Goal: Task Accomplishment & Management: Use online tool/utility

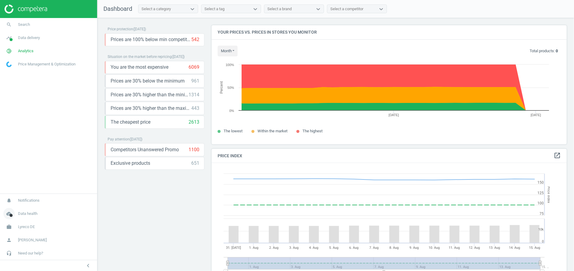
scroll to position [152, 363]
click at [16, 223] on span "work" at bounding box center [9, 226] width 18 height 13
click at [30, 208] on span "Switch campaign" at bounding box center [20, 209] width 27 height 5
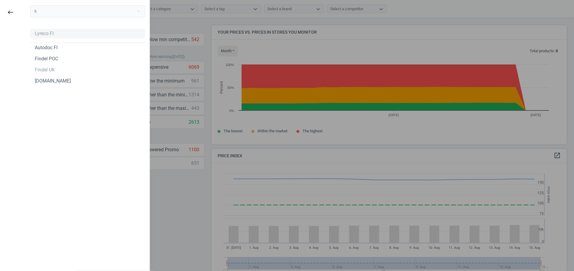
type input "fi"
click at [52, 31] on div "Lyreco FI" at bounding box center [44, 33] width 19 height 7
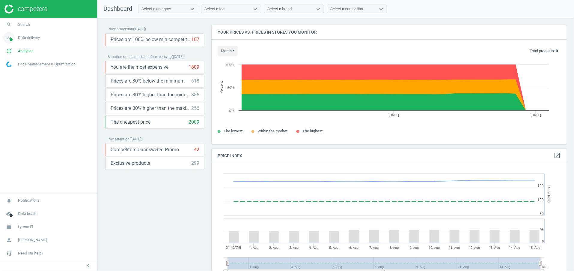
scroll to position [152, 363]
click at [23, 44] on link "timeline Data delivery" at bounding box center [48, 37] width 97 height 13
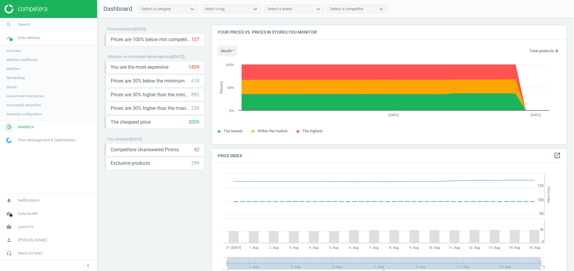
click at [24, 124] on link "pie_chart_outlined Analytics" at bounding box center [48, 126] width 97 height 13
click at [22, 89] on span "Promotions" at bounding box center [16, 90] width 18 height 5
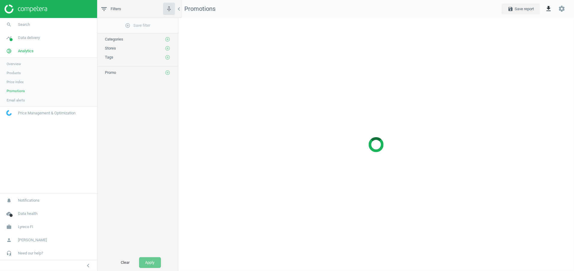
scroll to position [267, 410]
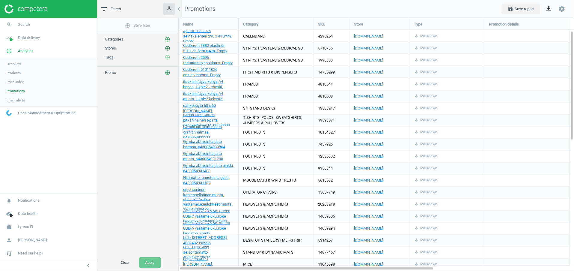
click at [166, 48] on icon "add_circle_outline" at bounding box center [167, 48] width 5 height 5
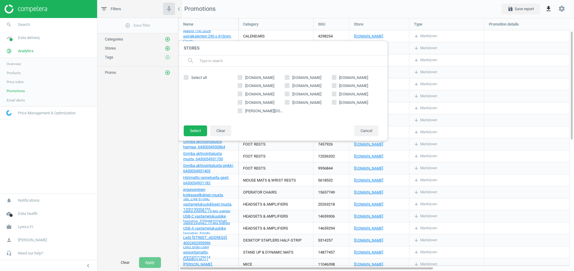
click at [337, 103] on label "[DOMAIN_NAME]" at bounding box center [355, 102] width 47 height 5
click at [336, 103] on input "[DOMAIN_NAME]" at bounding box center [334, 102] width 4 height 4
checkbox input "true"
click at [193, 132] on button "Select" at bounding box center [195, 130] width 23 height 11
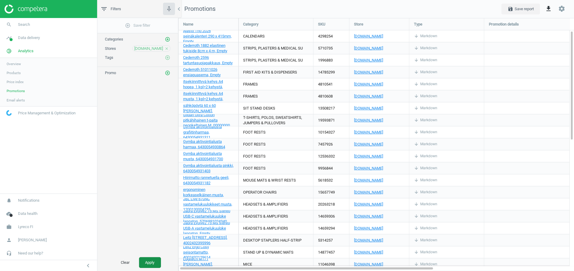
click at [149, 263] on button "Apply" at bounding box center [150, 262] width 22 height 11
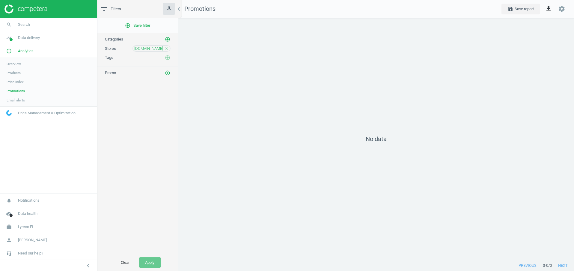
scroll to position [3, 3]
click at [19, 70] on link "Products" at bounding box center [48, 72] width 97 height 9
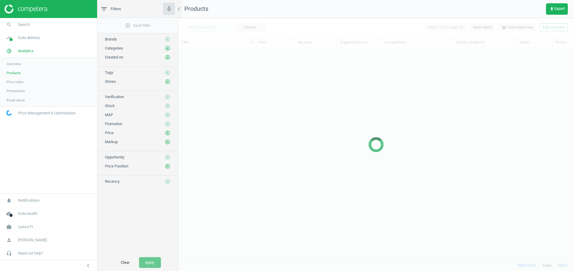
scroll to position [198, 389]
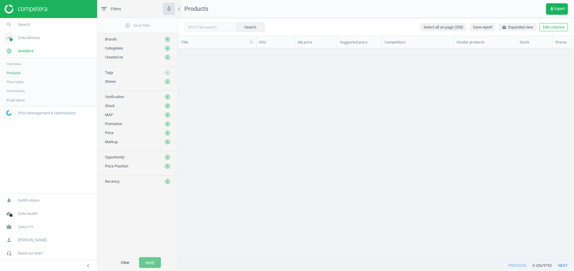
click at [32, 39] on span "Data delivery" at bounding box center [29, 37] width 22 height 5
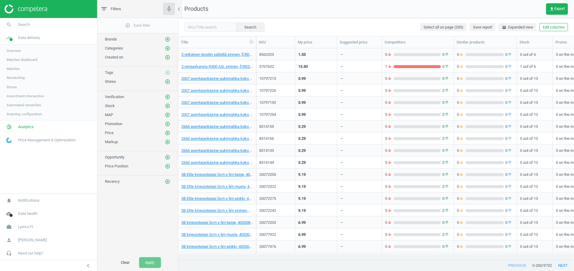
click at [18, 67] on span "Matches" at bounding box center [13, 68] width 13 height 5
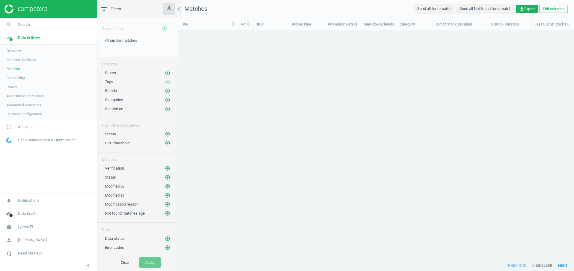
scroll to position [7, 7]
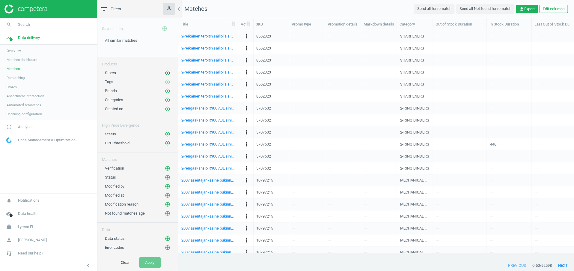
click at [166, 72] on icon "add_circle_outline" at bounding box center [167, 72] width 5 height 5
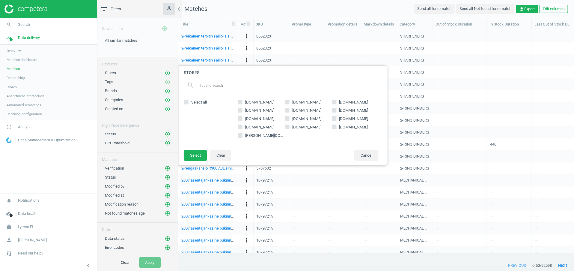
click at [346, 127] on span "[DOMAIN_NAME]" at bounding box center [353, 126] width 31 height 5
click at [336, 127] on input "[DOMAIN_NAME]" at bounding box center [334, 127] width 4 height 4
checkbox input "true"
click at [200, 154] on button "Select" at bounding box center [195, 155] width 23 height 11
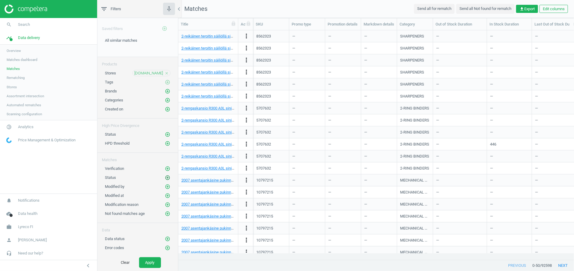
click at [166, 175] on icon "add_circle_outline" at bounding box center [167, 177] width 5 height 5
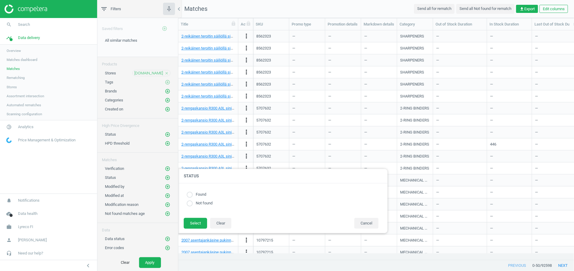
click at [204, 193] on label "Found" at bounding box center [199, 195] width 13 height 6
click at [191, 195] on input "radio" at bounding box center [190, 195] width 6 height 6
radio input "true"
click at [195, 221] on button "Select" at bounding box center [195, 223] width 23 height 11
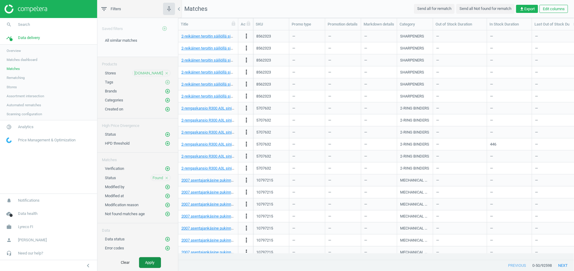
click at [151, 258] on button "Apply" at bounding box center [150, 262] width 22 height 11
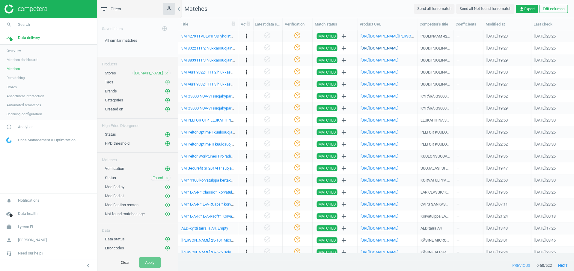
scroll to position [0, 637]
click at [388, 33] on body "Group 2 Created with Sketch. ic/cloud_download/grey600 Created with Sketch. gra…" at bounding box center [287, 135] width 574 height 271
click at [389, 35] on link "[URL][DOMAIN_NAME][PERSON_NAME]" at bounding box center [394, 36] width 67 height 4
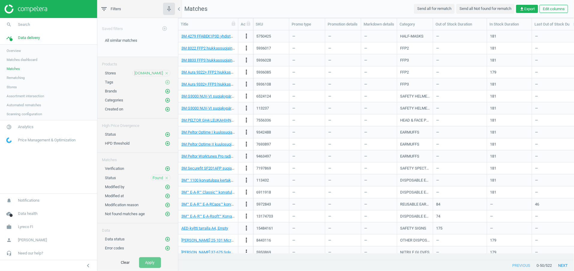
scroll to position [0, 0]
click at [269, 33] on div "5750425" at bounding box center [271, 36] width 30 height 10
copy div "5750425"
click at [26, 126] on span "Analytics" at bounding box center [26, 126] width 16 height 5
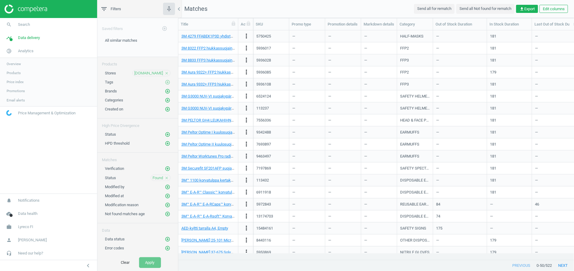
click at [20, 70] on link "Products" at bounding box center [48, 72] width 97 height 9
click at [21, 72] on span "Products" at bounding box center [14, 72] width 14 height 5
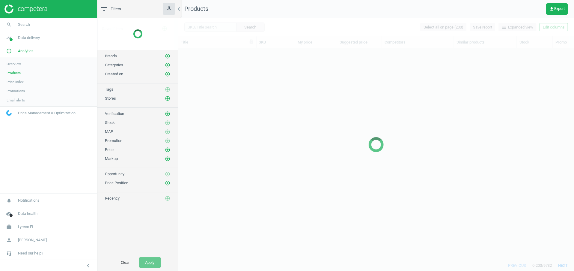
click at [210, 24] on div at bounding box center [376, 144] width 396 height 253
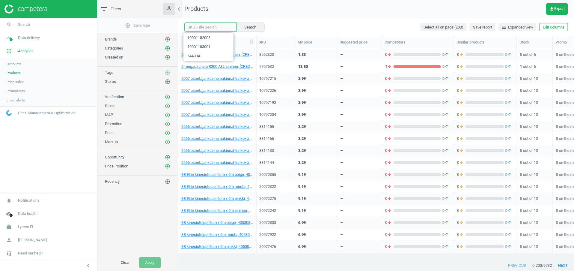
scroll to position [198, 389]
click at [210, 26] on input "text" at bounding box center [210, 26] width 52 height 9
paste input "8562323"
type input "8562323"
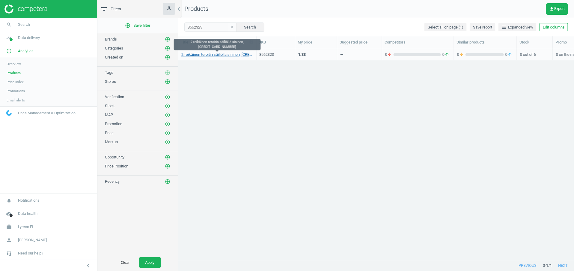
click at [219, 55] on link "2-reikäinen teroitin säiliöllä sininen, [CREDIT_CARD_NUMBER]" at bounding box center [217, 54] width 72 height 5
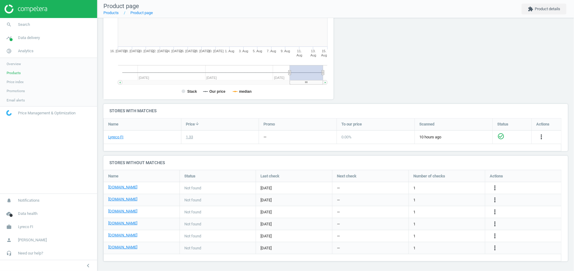
scroll to position [118, 0]
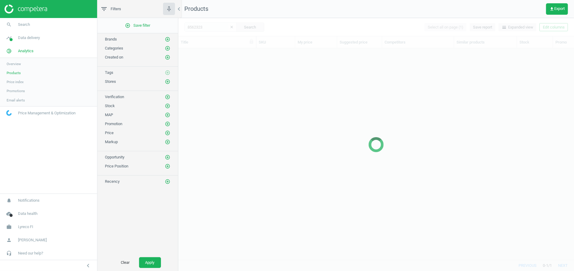
scroll to position [198, 389]
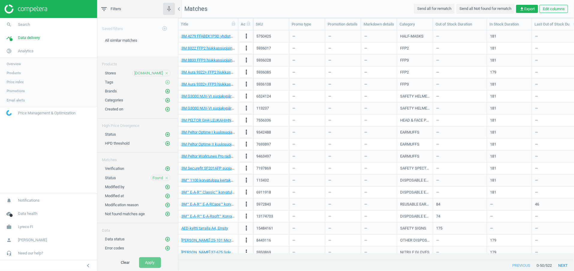
scroll to position [216, 389]
drag, startPoint x: 273, startPoint y: 37, endPoint x: 256, endPoint y: 36, distance: 17.1
click at [256, 36] on div "5750425" at bounding box center [271, 36] width 36 height 12
copy div "5750425"
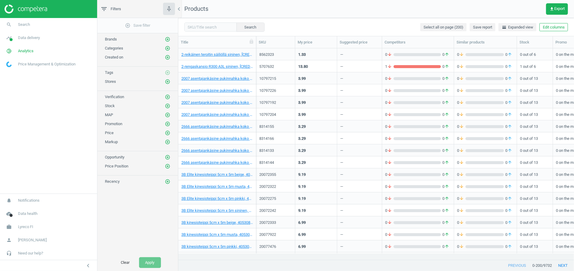
scroll to position [7, 7]
click at [268, 53] on div "8562323" at bounding box center [275, 54] width 33 height 5
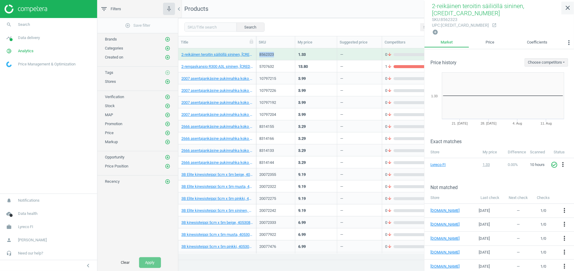
click at [569, 10] on icon "close" at bounding box center [568, 7] width 7 height 7
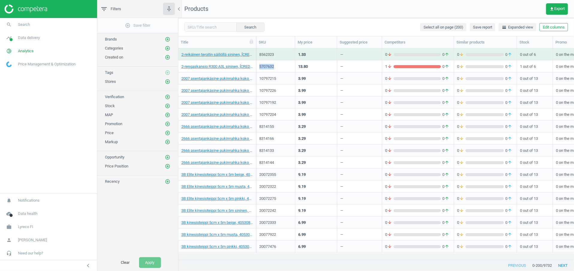
drag, startPoint x: 276, startPoint y: 65, endPoint x: 258, endPoint y: 66, distance: 18.0
click at [258, 66] on div "5707632" at bounding box center [275, 66] width 39 height 12
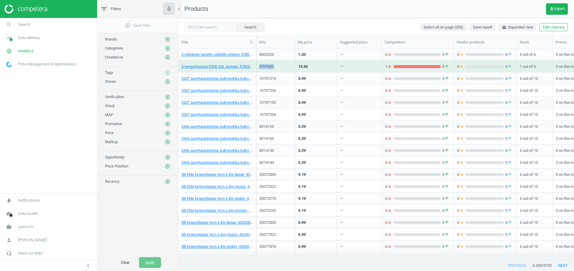
copy div "5707632"
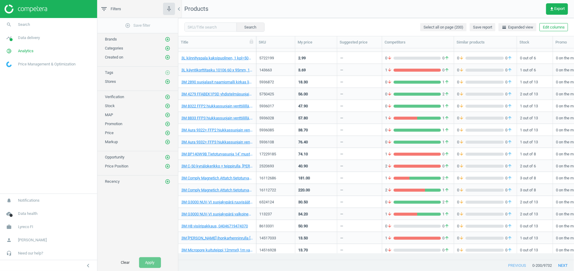
scroll to position [0, 0]
click at [205, 26] on input "text" at bounding box center [210, 26] width 52 height 9
paste input "5750425"
type input "5750425"
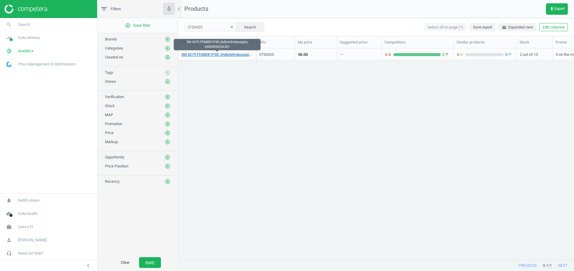
click at [239, 54] on link "3M 4279 FFABEK1P3D yhdistelmäsuojain, 04054596256361" at bounding box center [217, 54] width 72 height 5
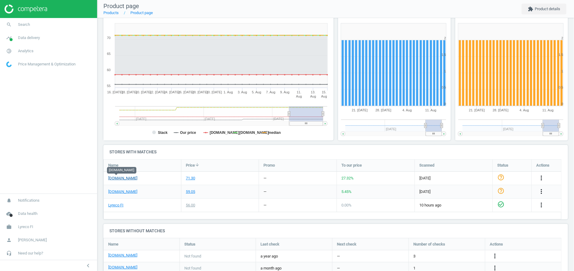
click at [121, 179] on link "[DOMAIN_NAME]" at bounding box center [122, 177] width 29 height 5
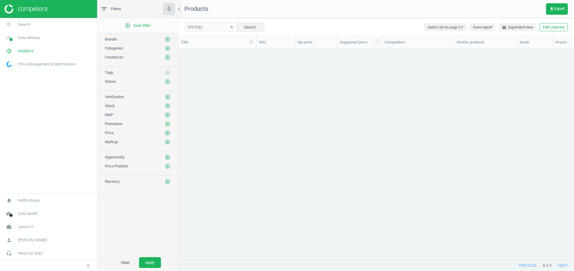
scroll to position [198, 389]
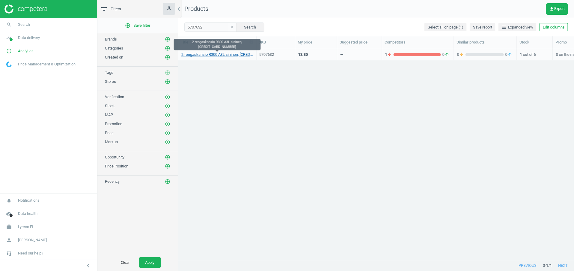
click at [232, 52] on link "2-rengaskansio R300 A3L sininen, [CREDIT_CARD_NUMBER]" at bounding box center [217, 54] width 72 height 5
